Goal: Check status: Check status

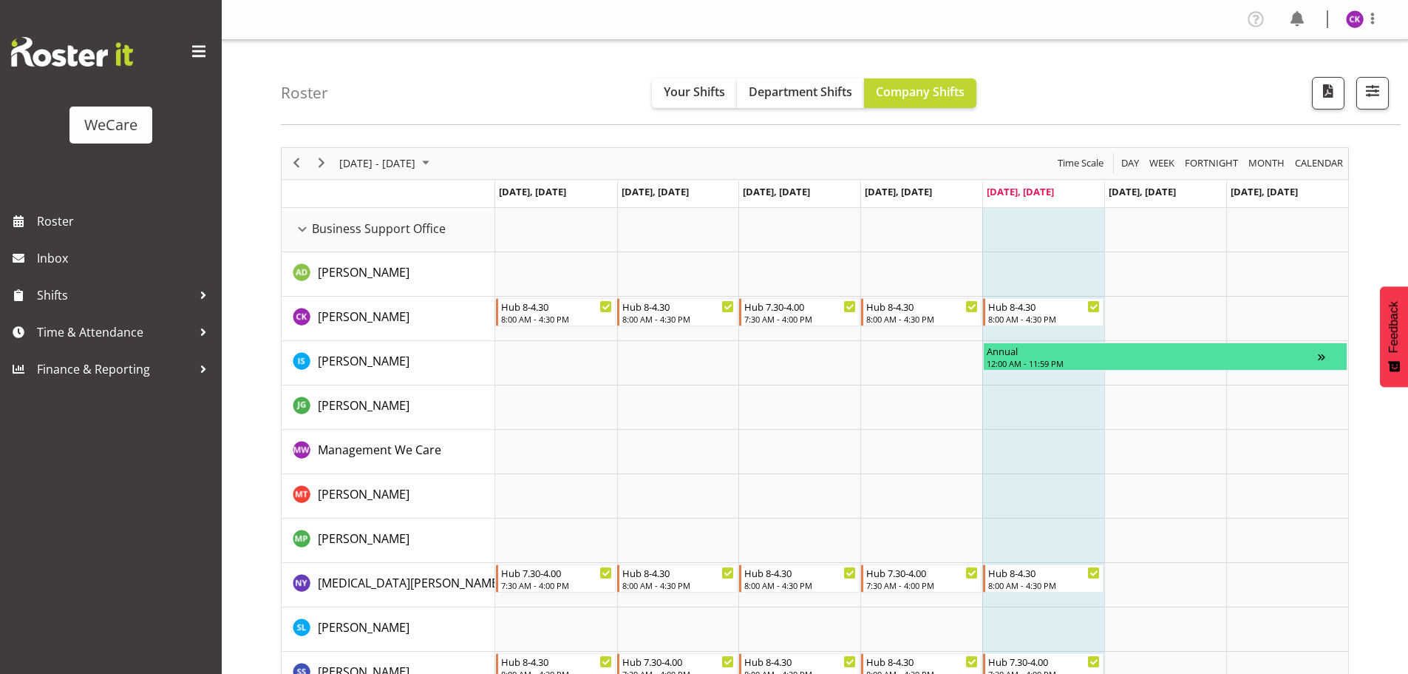
select select "location"
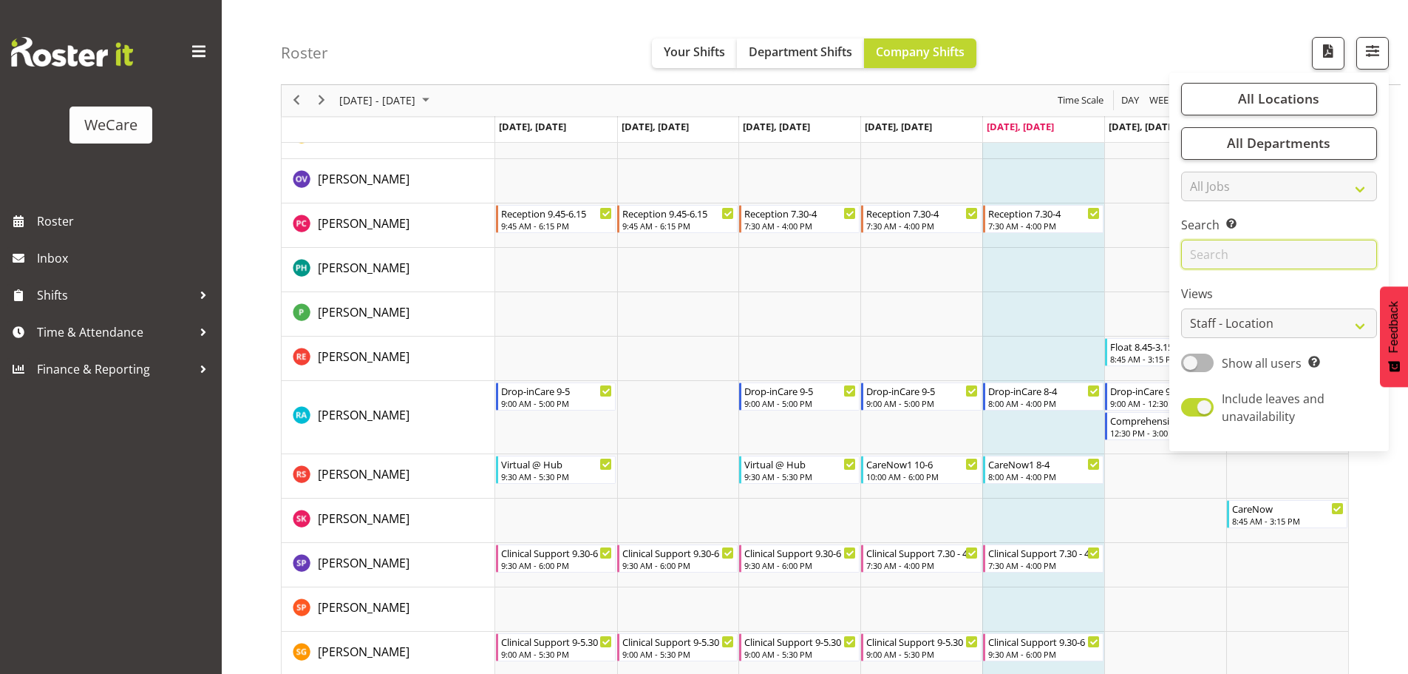
click at [1244, 262] on input "text" at bounding box center [1279, 255] width 196 height 30
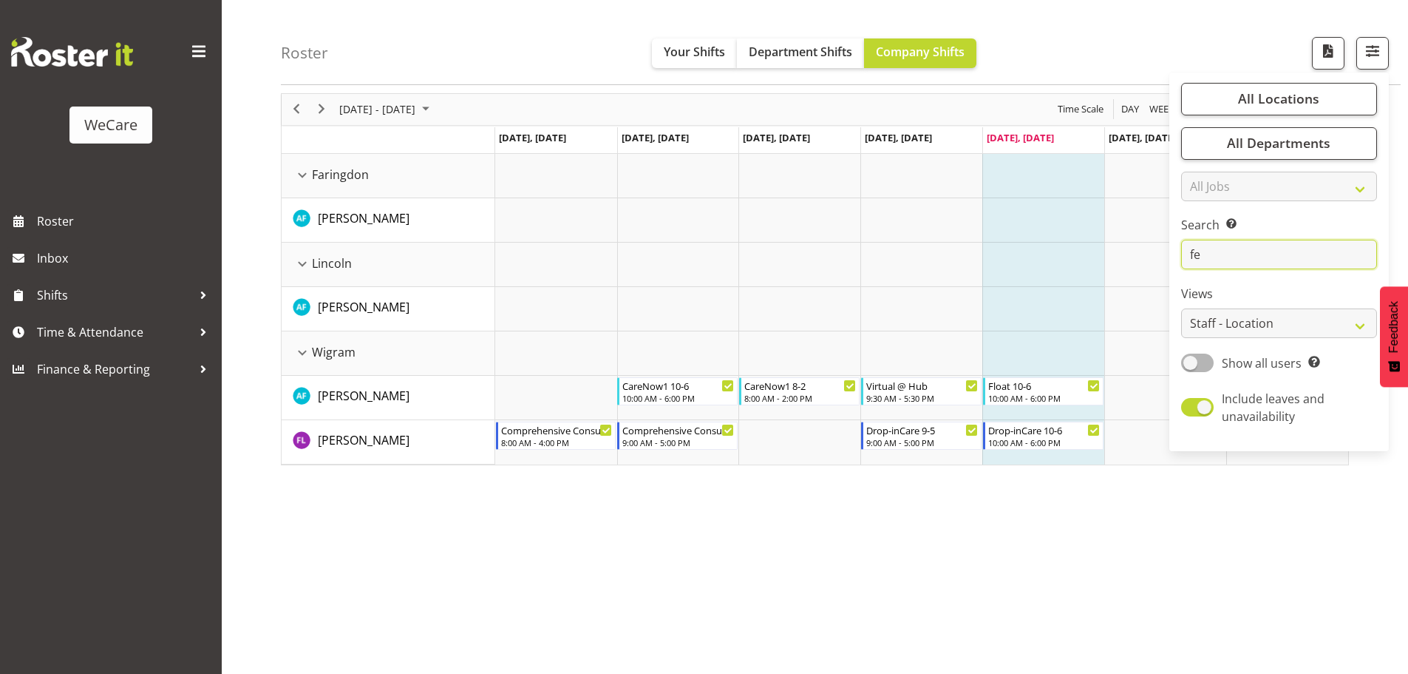
scroll to position [54, 0]
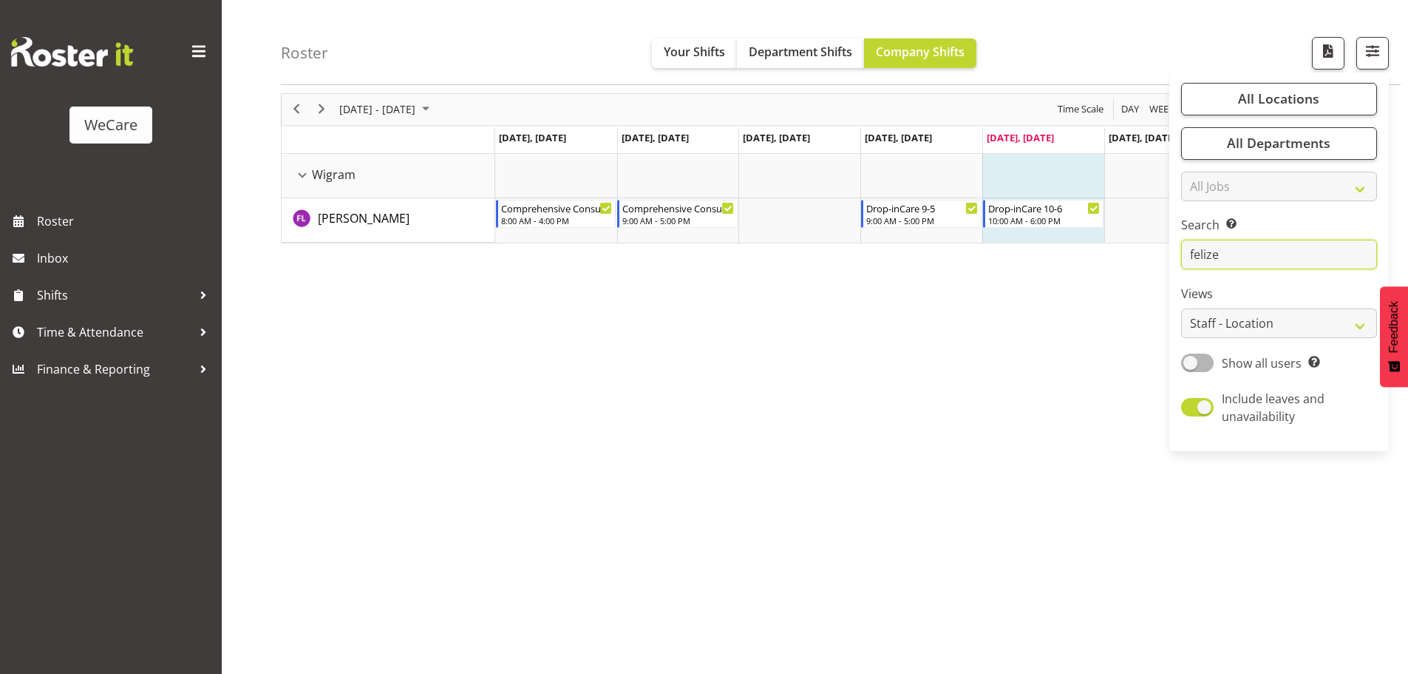
drag, startPoint x: 1244, startPoint y: 250, endPoint x: 1098, endPoint y: 251, distance: 146.4
click at [1098, 251] on div "Roster Your Shifts Department Shifts Company Shifts All Locations Clear Busines…" at bounding box center [815, 330] width 1187 height 688
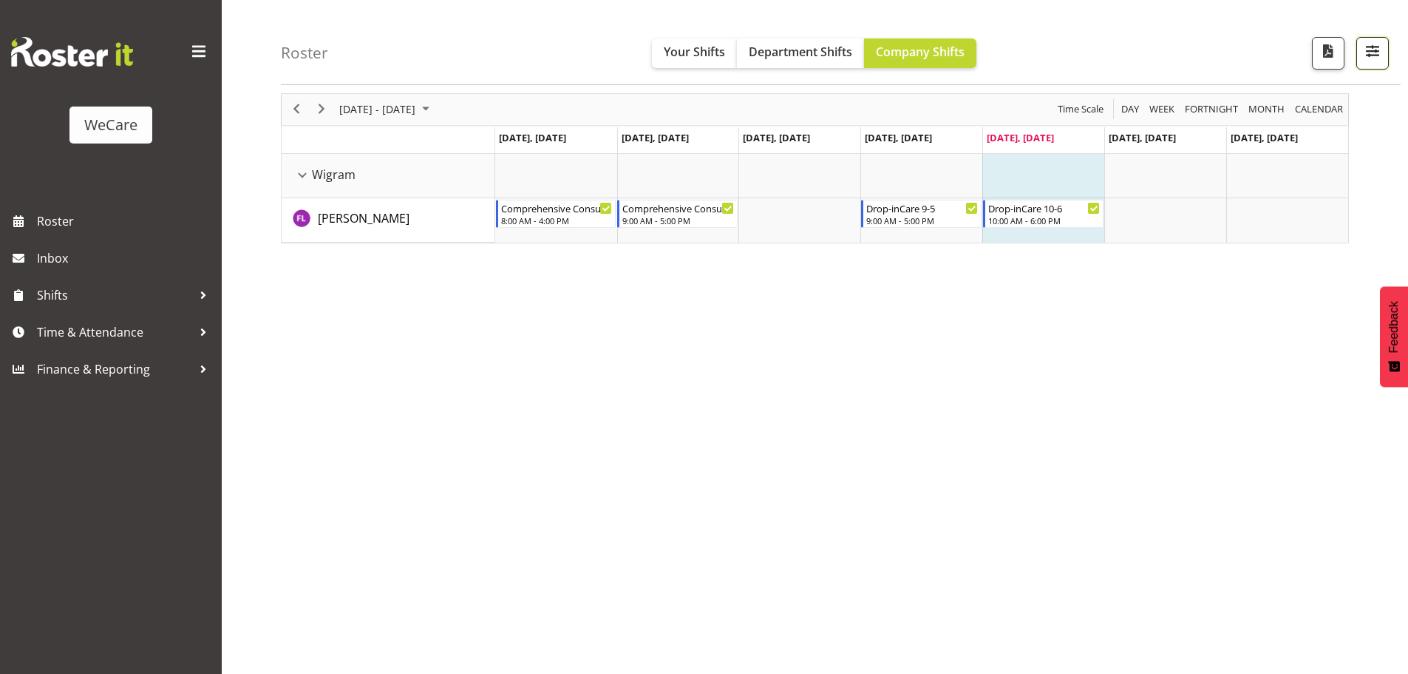
click at [1365, 66] on button "button" at bounding box center [1373, 53] width 33 height 33
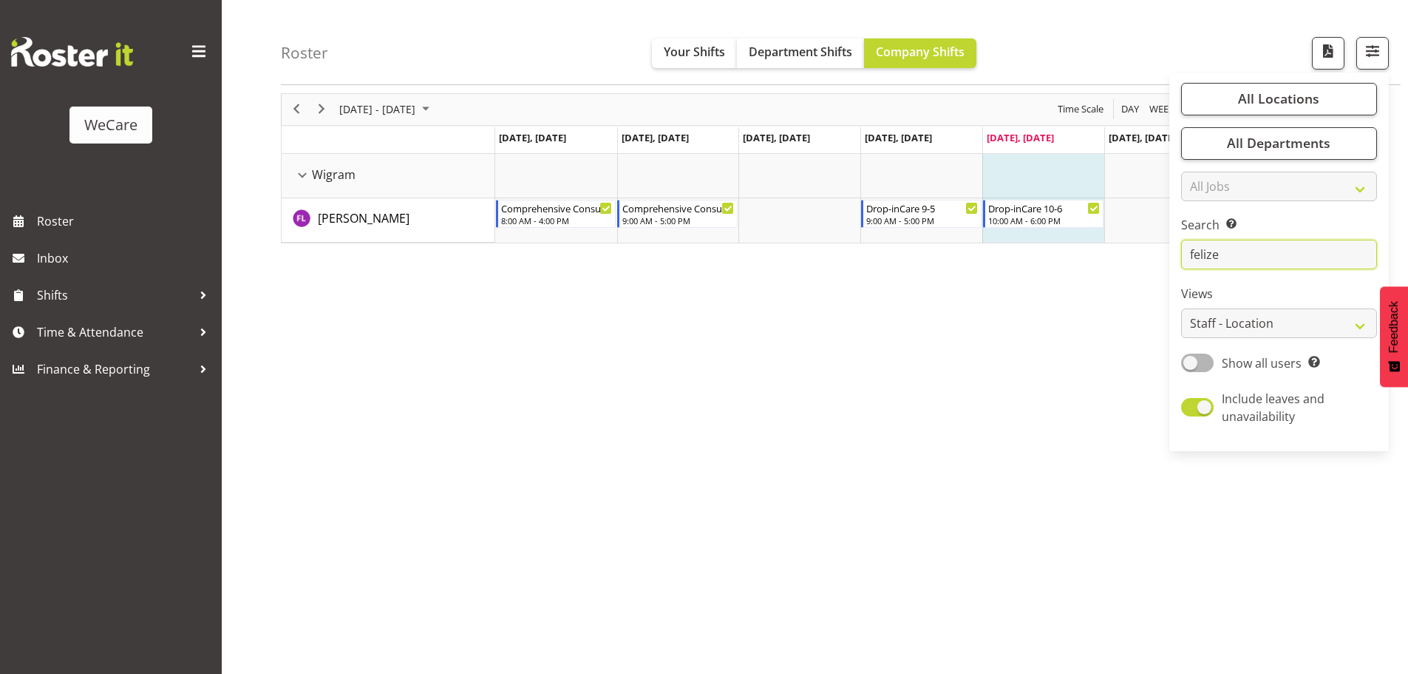
click at [1271, 260] on input "felize" at bounding box center [1279, 255] width 196 height 30
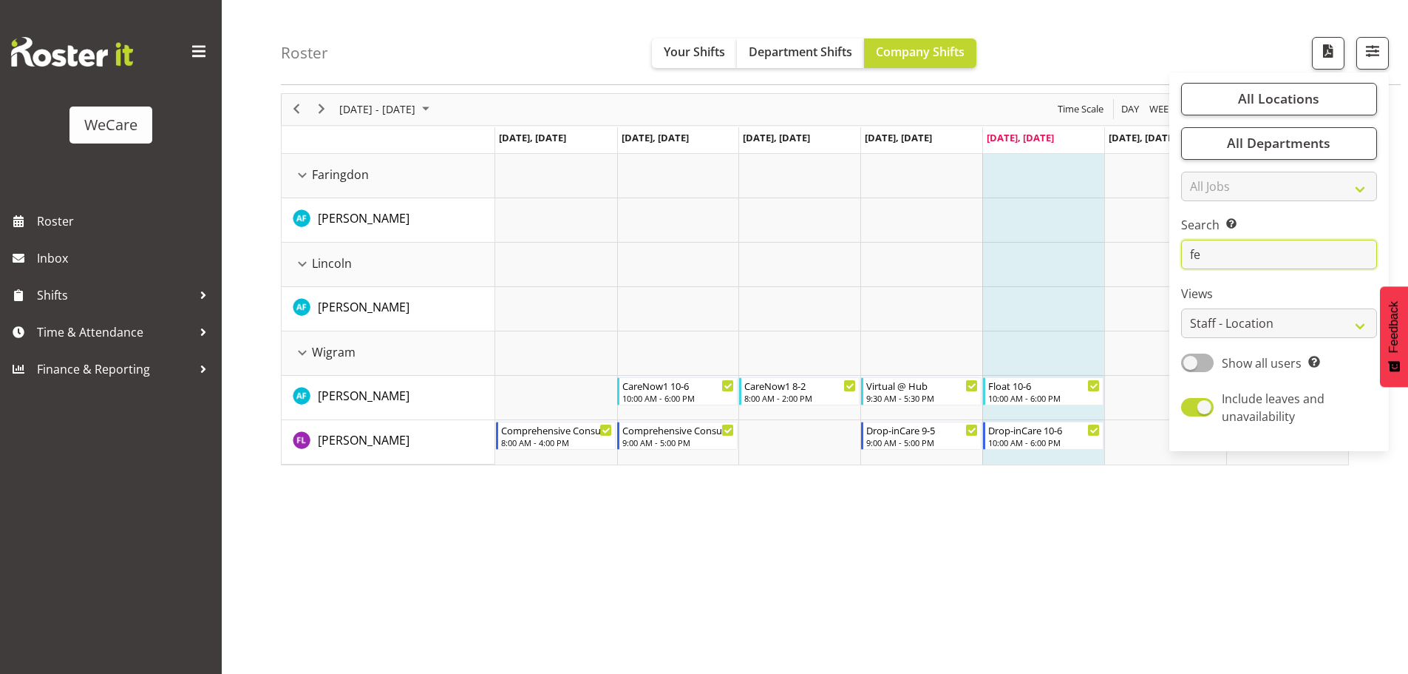
type input "f"
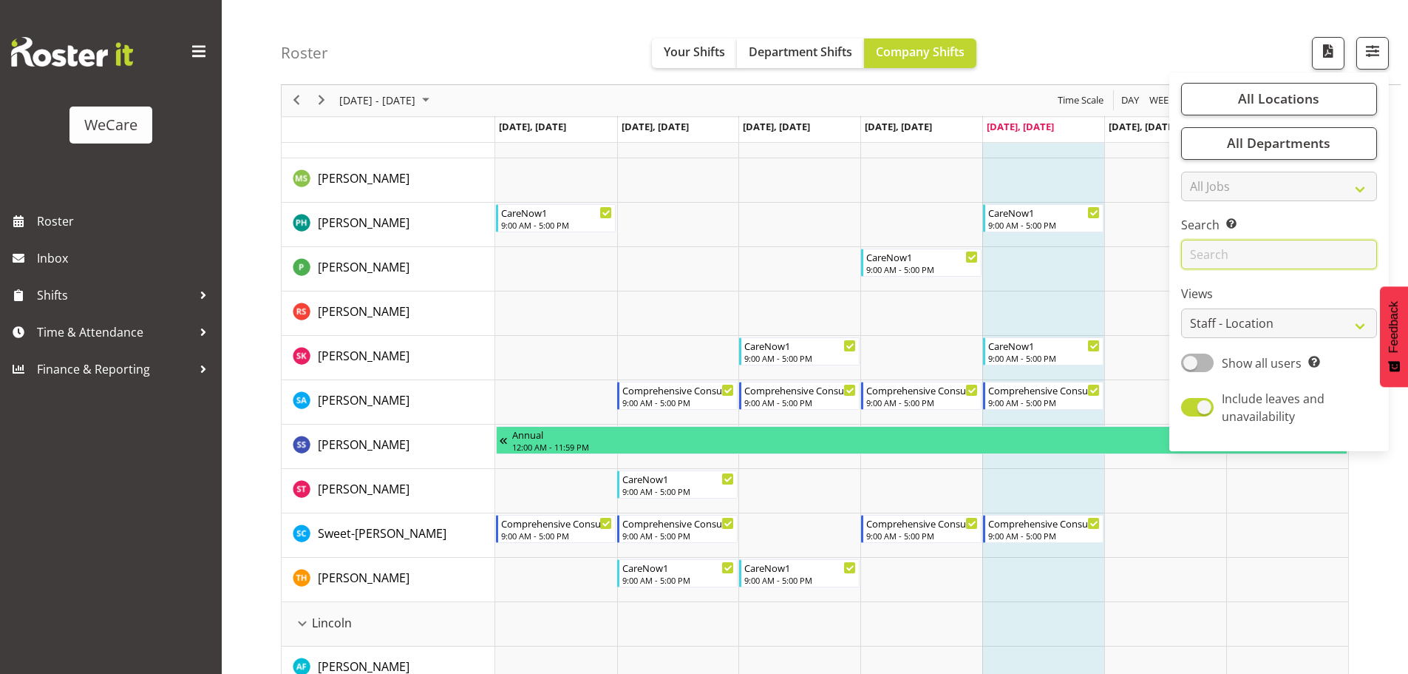
scroll to position [2716, 0]
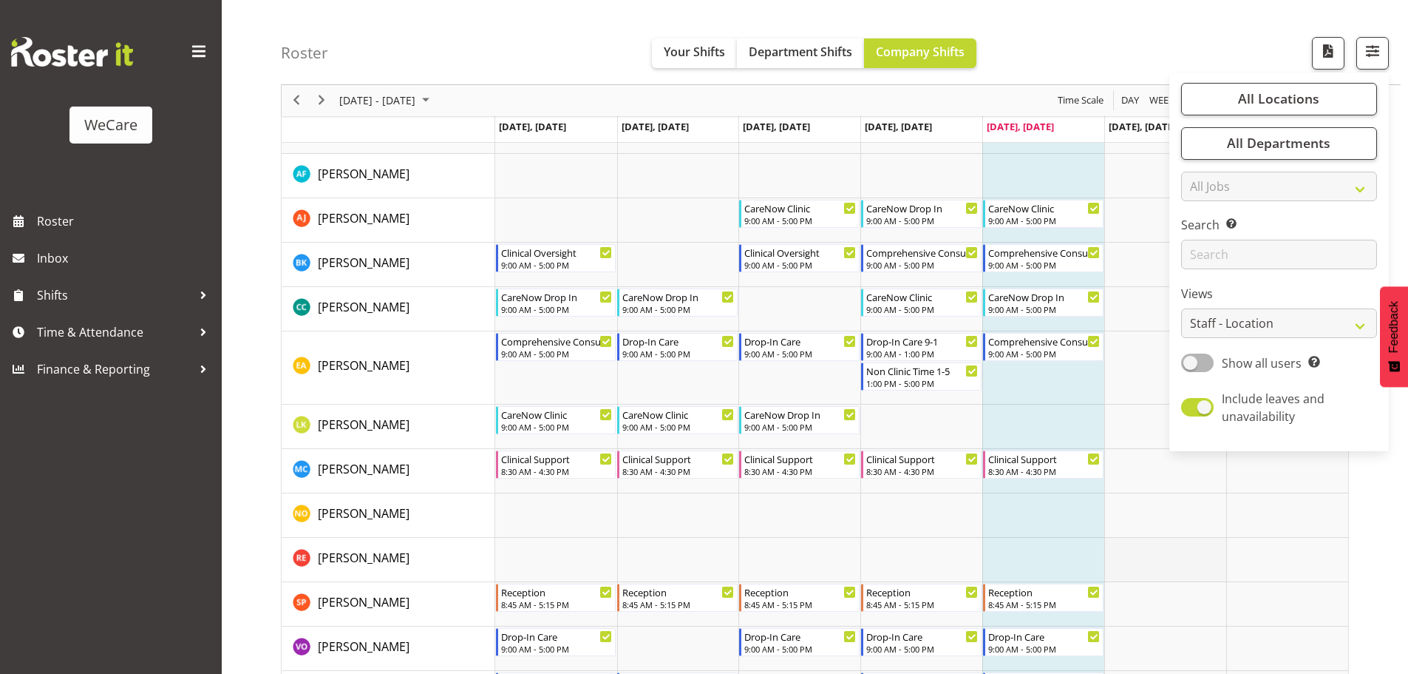
click at [1178, 547] on td "Timeline Week of August 22, 2025" at bounding box center [1166, 560] width 122 height 44
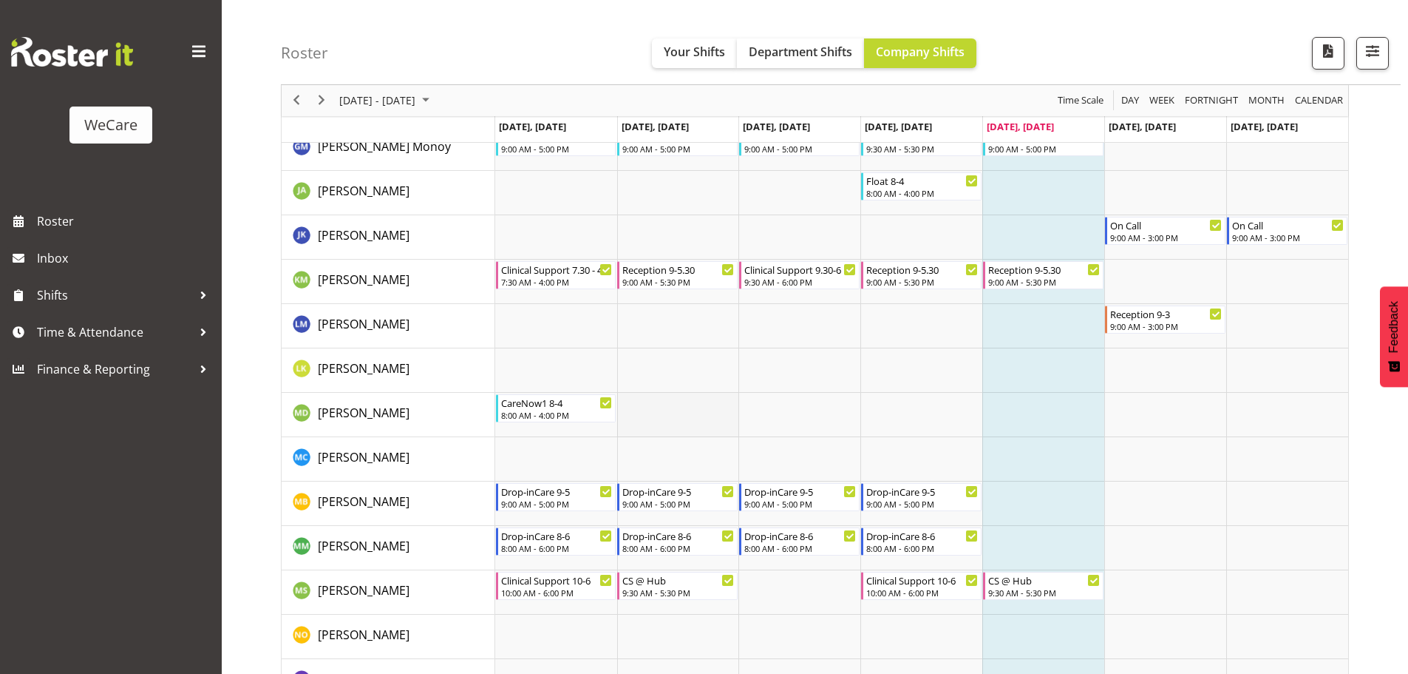
scroll to position [5059, 0]
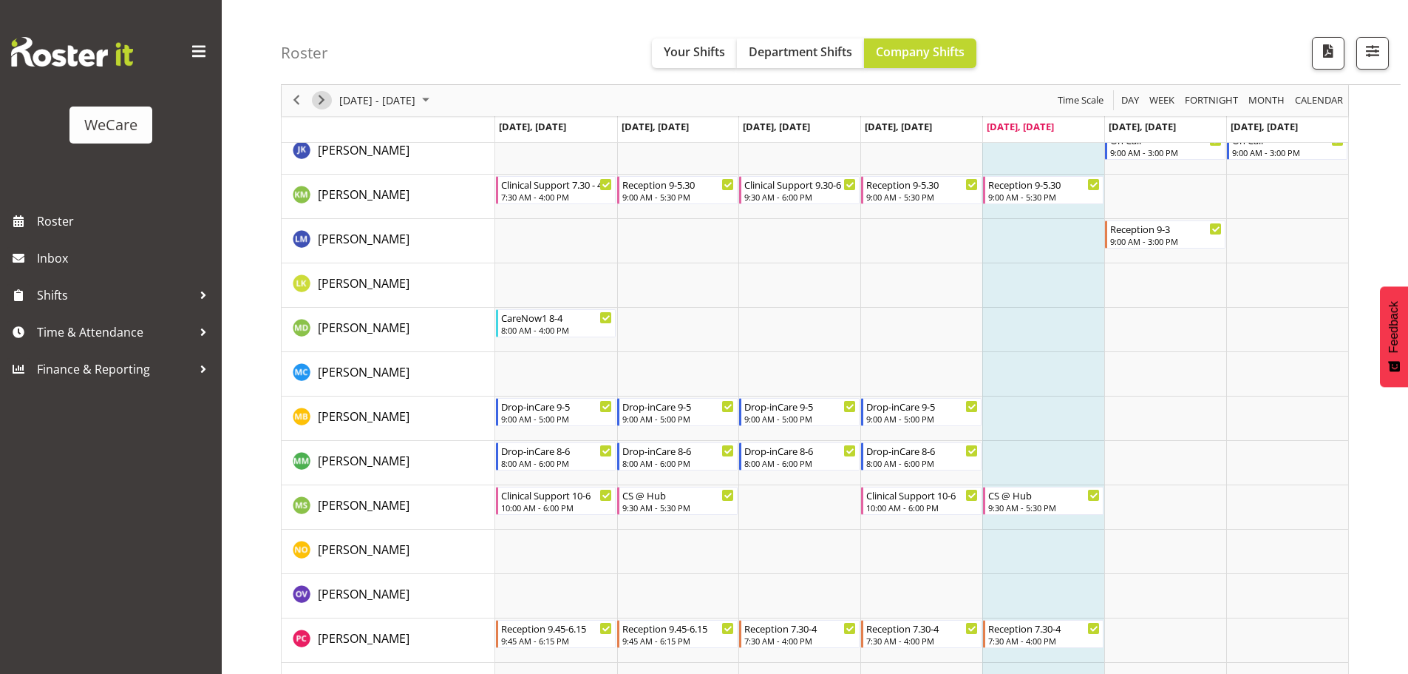
drag, startPoint x: 324, startPoint y: 100, endPoint x: 587, endPoint y: 320, distance: 343.2
click at [324, 100] on span "Next" at bounding box center [322, 101] width 18 height 18
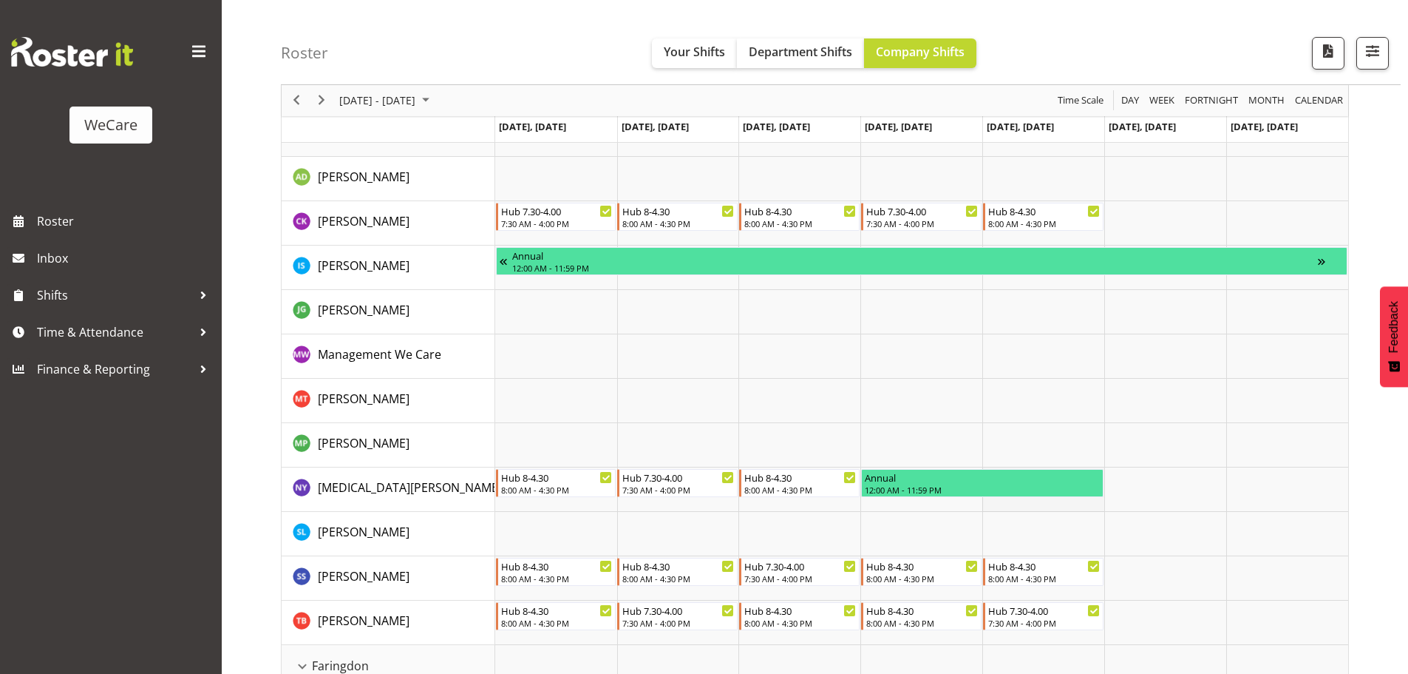
scroll to position [74, 0]
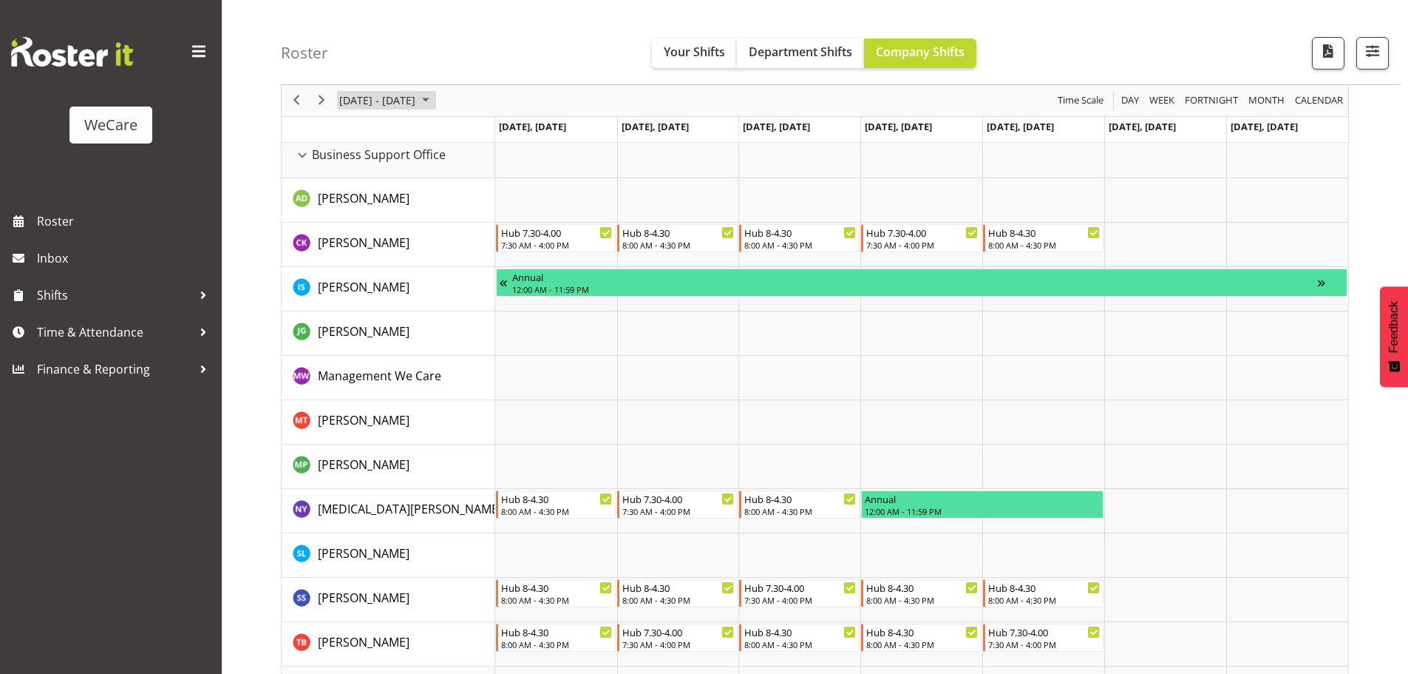
click at [402, 103] on span "[DATE] - [DATE]" at bounding box center [377, 101] width 79 height 18
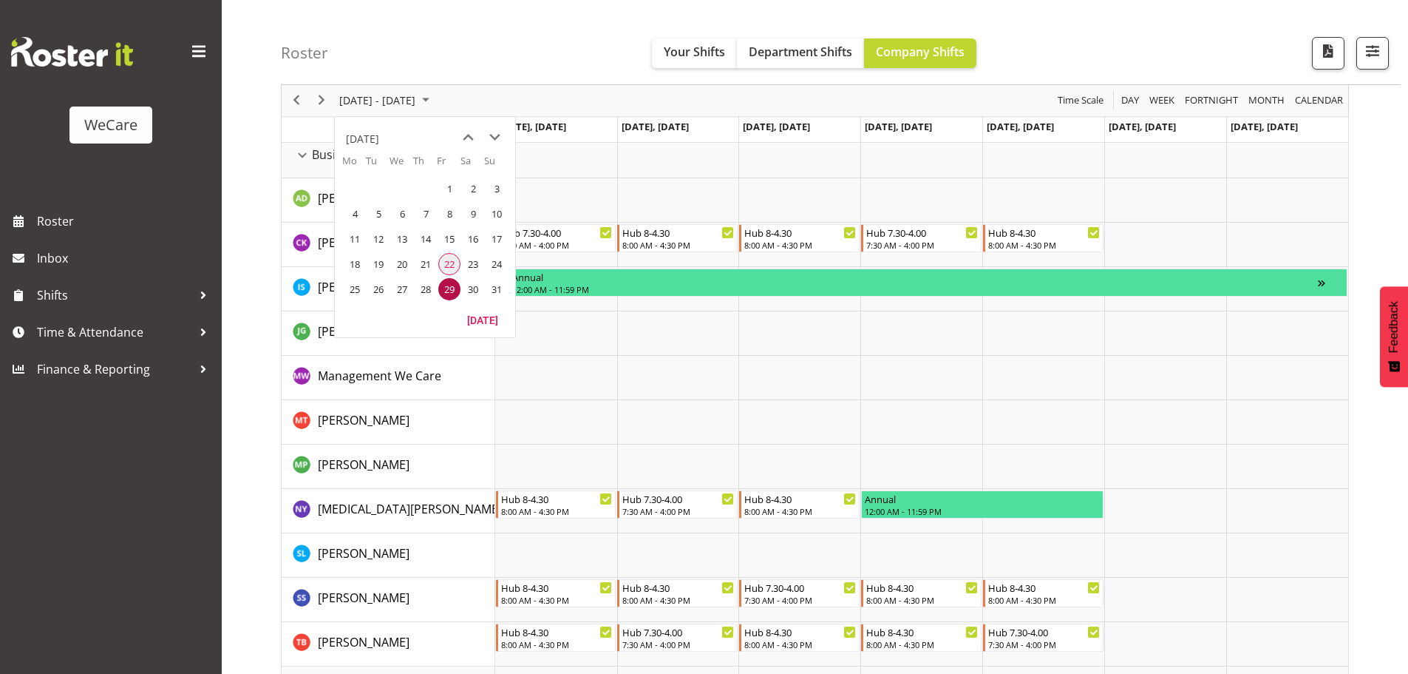
click at [450, 257] on span "22" at bounding box center [449, 264] width 22 height 22
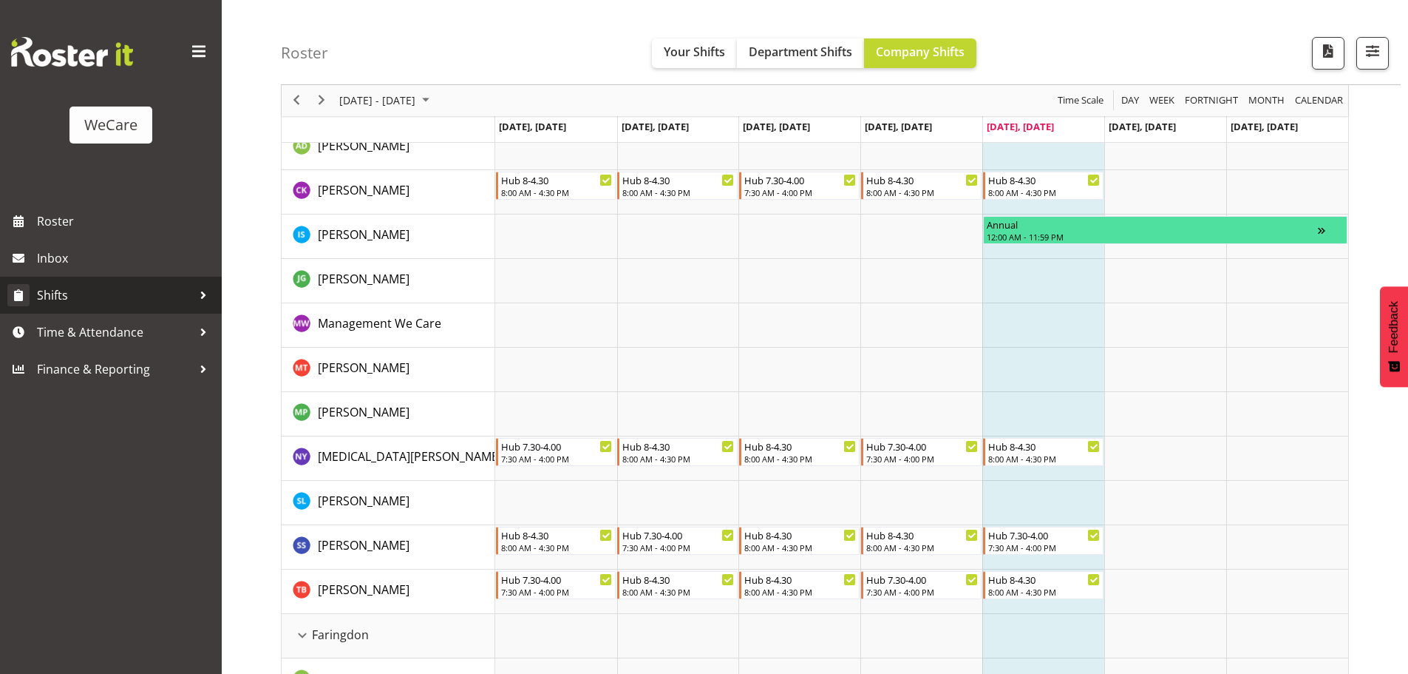
scroll to position [148, 0]
